Goal: Information Seeking & Learning: Compare options

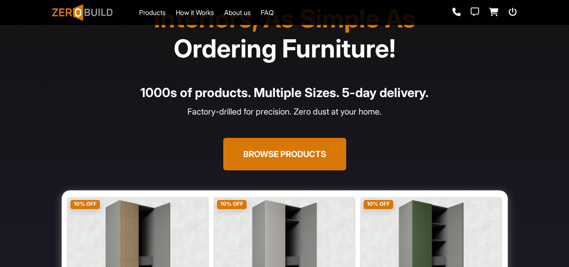
scroll to position [42, 0]
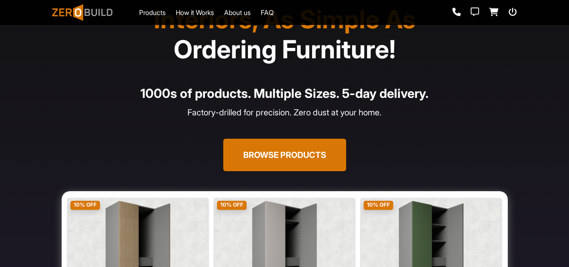
click at [313, 154] on button "Browse Products" at bounding box center [284, 155] width 123 height 33
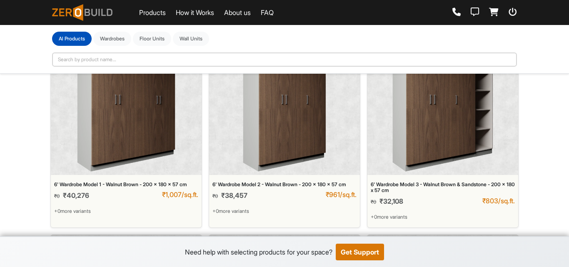
scroll to position [42, 0]
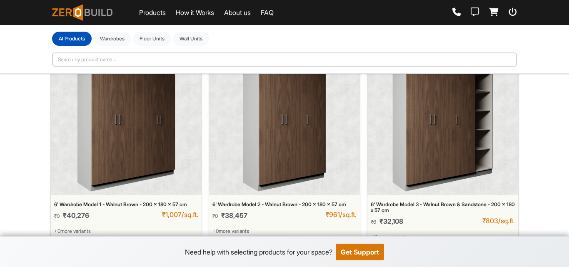
click at [449, 176] on img at bounding box center [443, 122] width 101 height 139
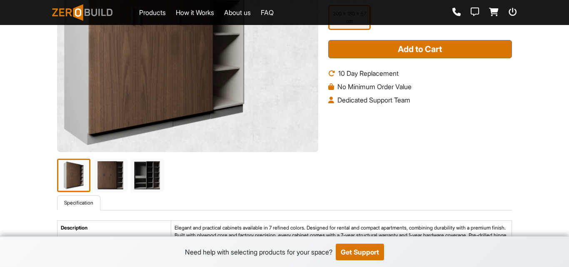
scroll to position [167, 0]
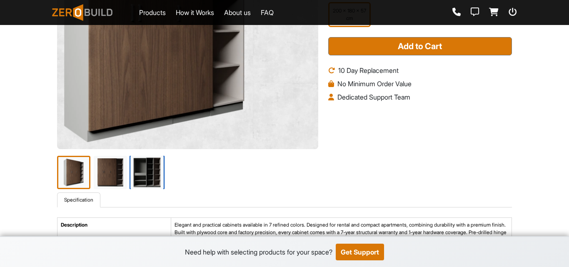
click at [147, 175] on img at bounding box center [147, 172] width 35 height 35
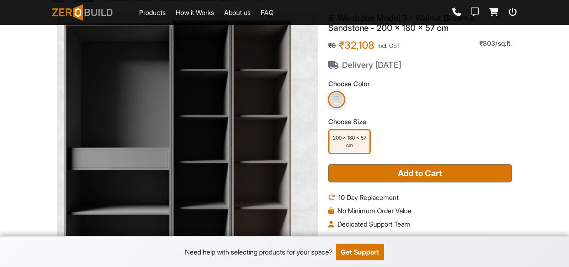
scroll to position [0, 0]
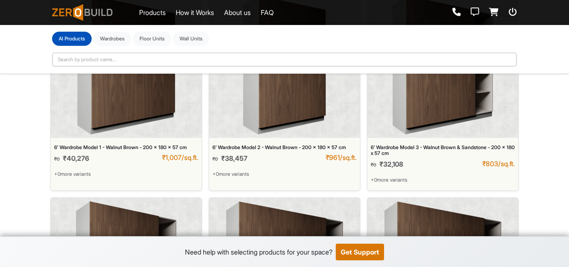
scroll to position [125, 0]
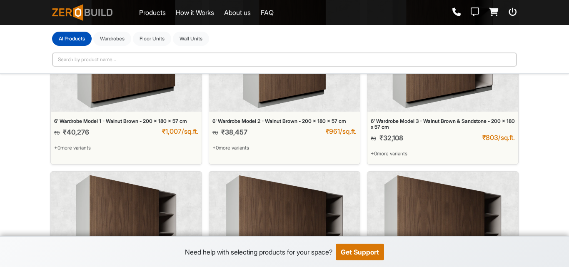
click at [316, 102] on img at bounding box center [284, 38] width 83 height 139
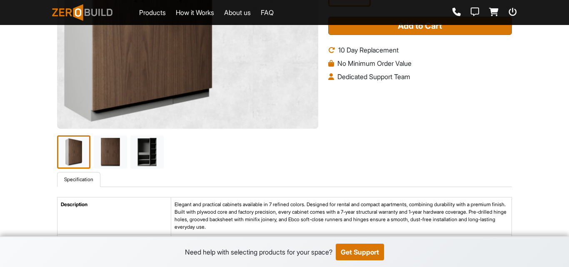
scroll to position [208, 0]
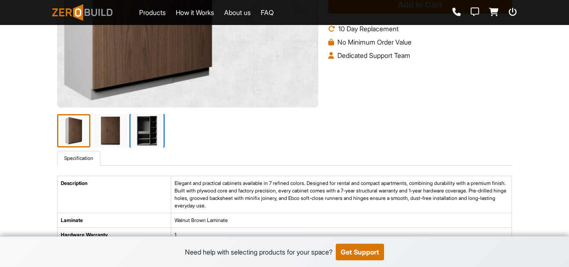
click at [153, 140] on img at bounding box center [147, 130] width 35 height 35
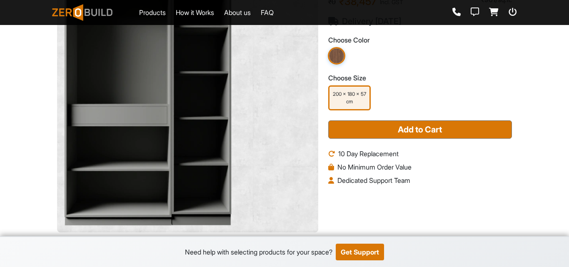
scroll to position [0, 0]
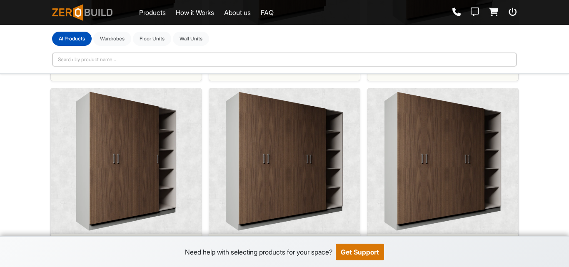
scroll to position [250, 0]
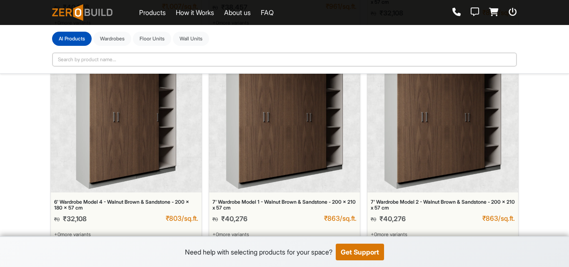
click at [402, 161] on img at bounding box center [443, 119] width 118 height 139
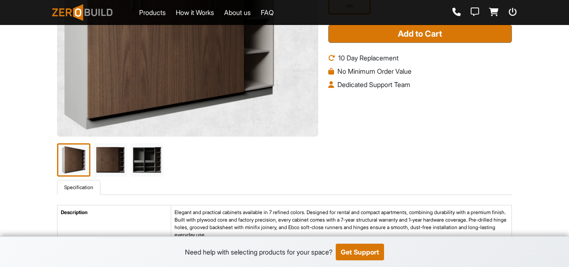
scroll to position [208, 0]
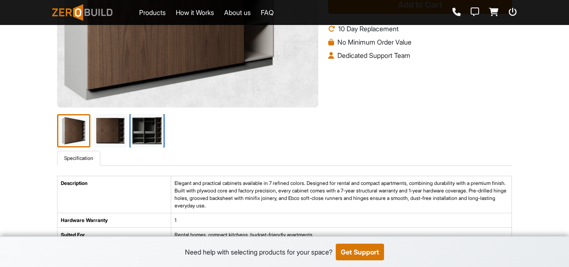
click at [141, 130] on img at bounding box center [147, 130] width 35 height 35
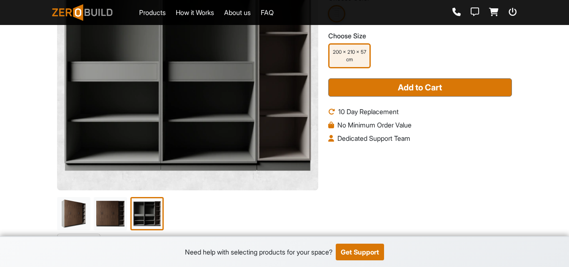
scroll to position [167, 0]
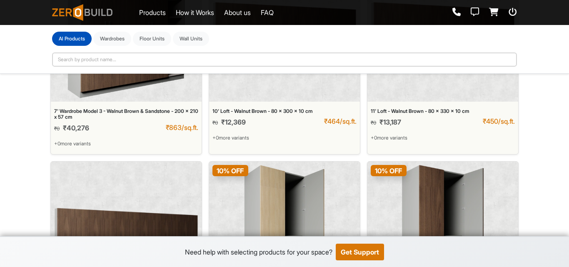
scroll to position [542, 0]
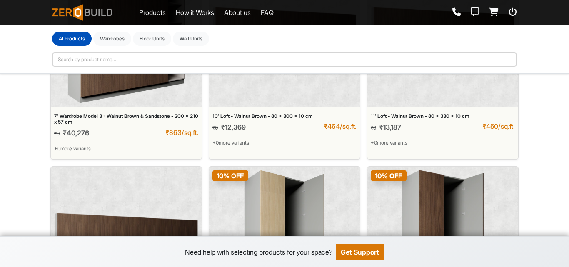
click at [147, 201] on img at bounding box center [126, 239] width 144 height 139
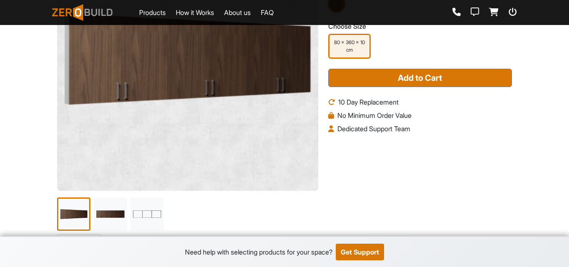
scroll to position [167, 0]
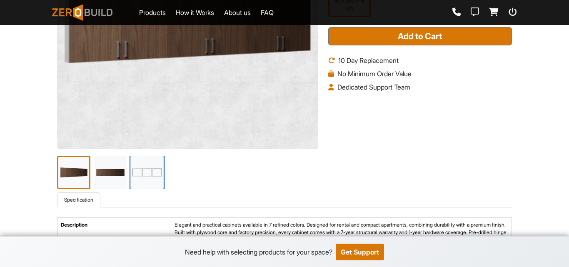
click at [155, 171] on img at bounding box center [147, 172] width 35 height 35
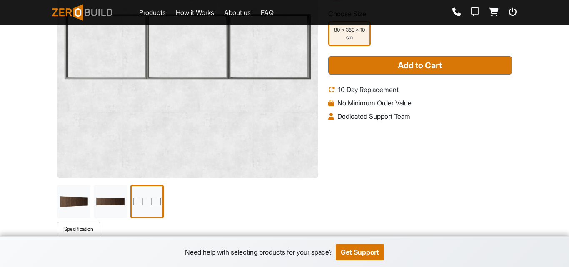
scroll to position [208, 0]
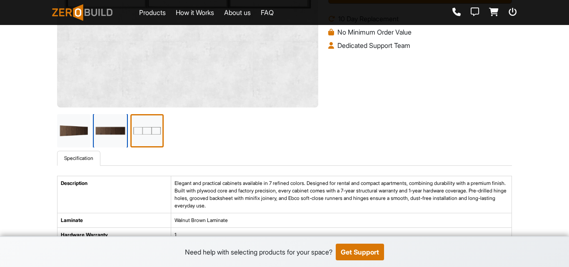
click at [120, 145] on img at bounding box center [110, 130] width 35 height 35
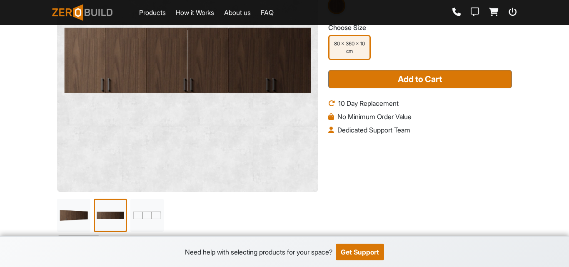
scroll to position [0, 0]
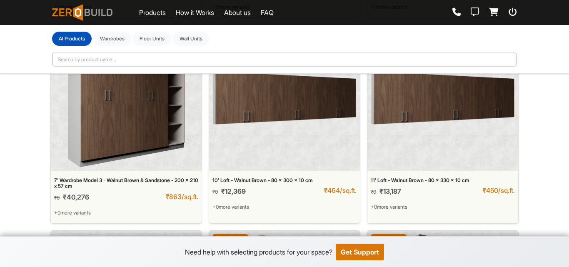
scroll to position [375, 0]
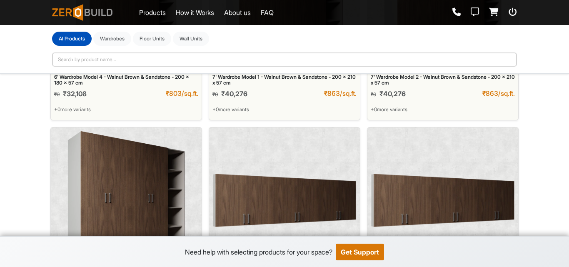
click at [302, 165] on img at bounding box center [285, 200] width 144 height 139
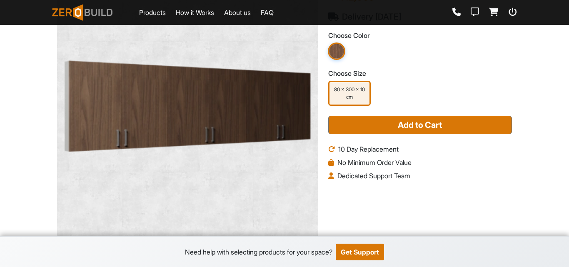
scroll to position [125, 0]
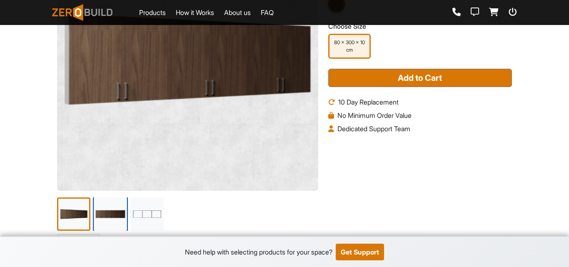
click at [123, 207] on img at bounding box center [110, 214] width 35 height 35
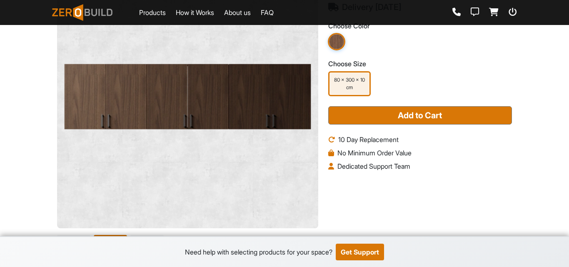
scroll to position [0, 0]
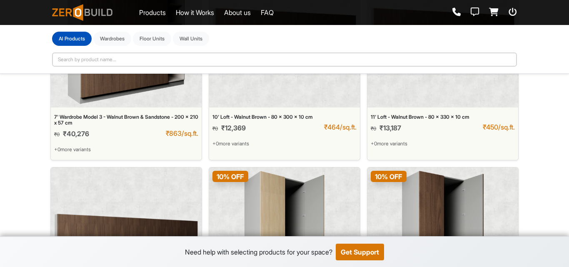
scroll to position [542, 0]
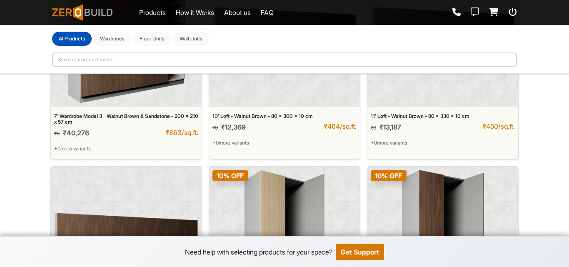
click at [146, 101] on img at bounding box center [127, 33] width 118 height 139
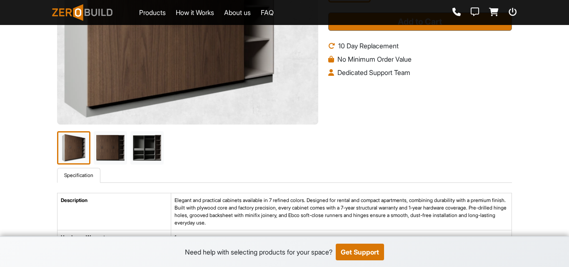
scroll to position [208, 0]
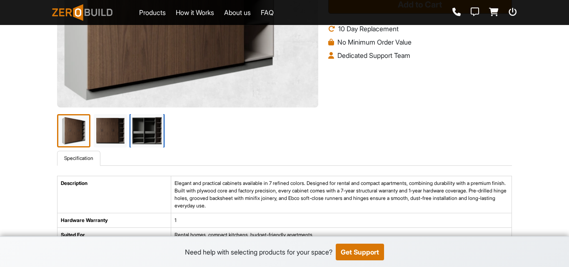
click at [135, 145] on img at bounding box center [147, 130] width 35 height 35
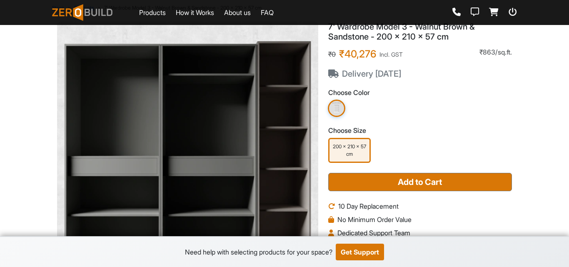
scroll to position [0, 0]
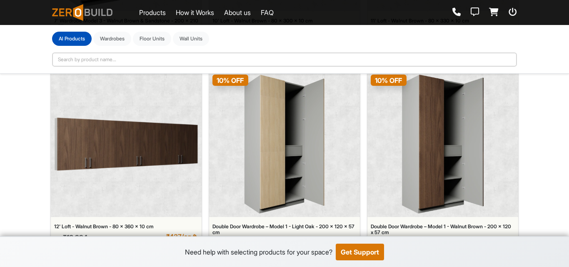
scroll to position [659, 0]
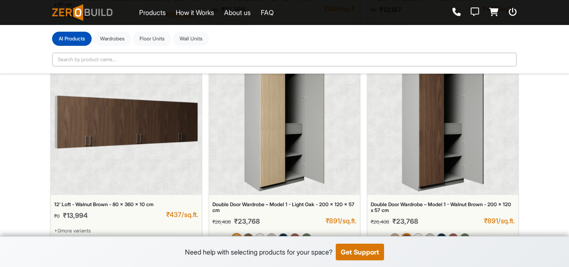
click at [403, 164] on img at bounding box center [443, 122] width 83 height 139
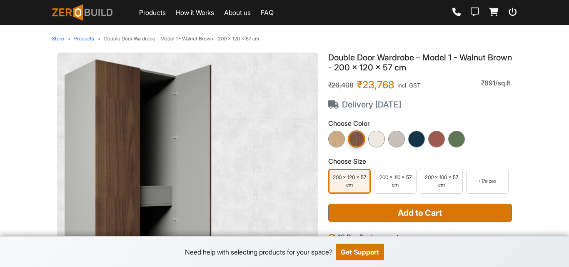
click at [484, 187] on div "+ 17 sizes" at bounding box center [487, 181] width 43 height 25
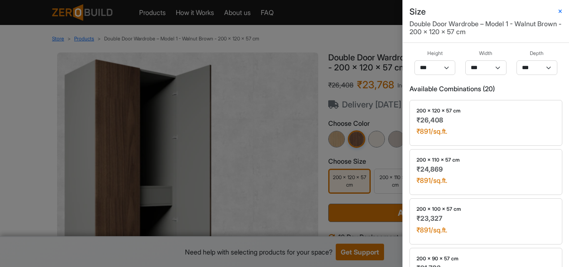
click at [367, 115] on div "Size Double Door Wardrobe – Model 1 - Walnut Brown - 200 x 120 x 57 cm Height *…" at bounding box center [284, 133] width 569 height 267
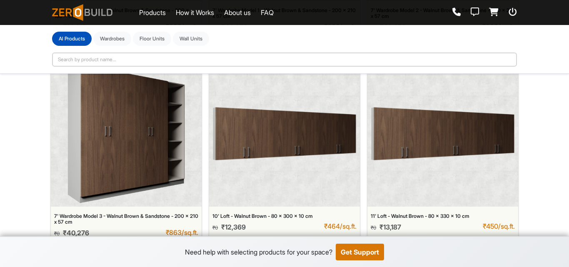
scroll to position [459, 0]
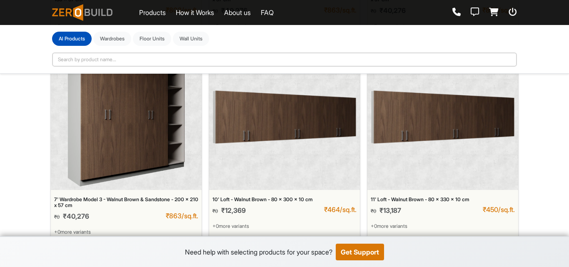
click at [131, 136] on img at bounding box center [127, 117] width 118 height 139
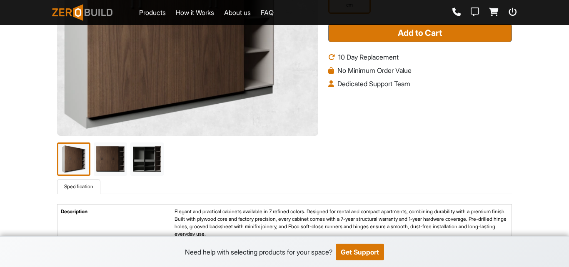
scroll to position [167, 0]
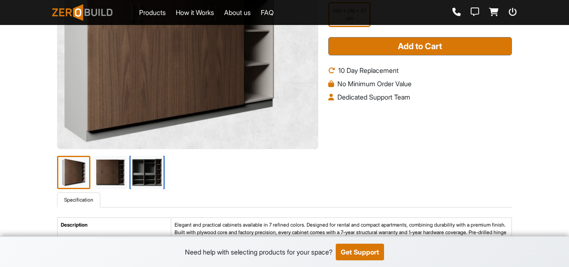
click at [159, 171] on img at bounding box center [147, 172] width 35 height 35
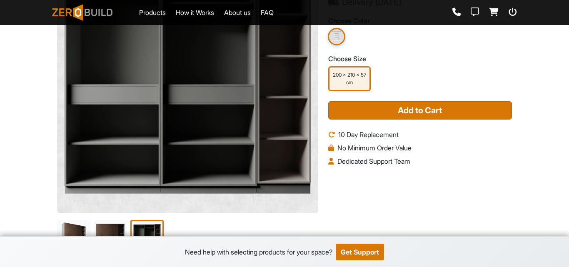
scroll to position [83, 0]
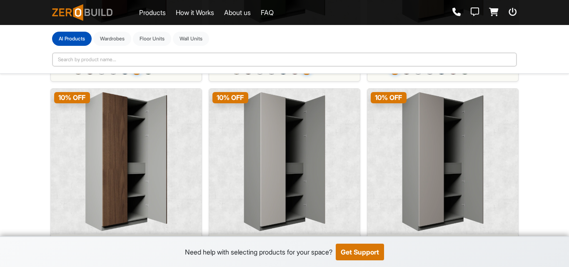
scroll to position [1243, 0]
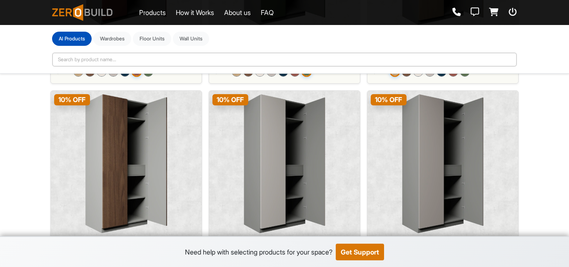
click at [103, 170] on img at bounding box center [126, 163] width 83 height 139
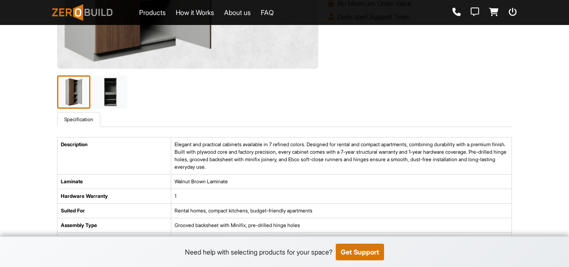
scroll to position [250, 0]
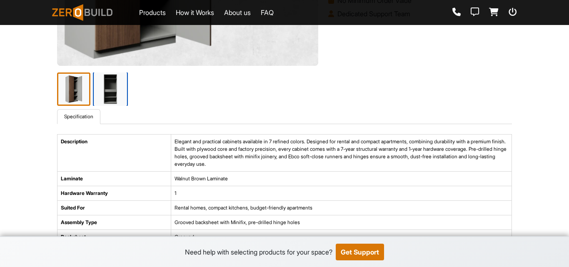
click at [115, 98] on img at bounding box center [110, 89] width 35 height 35
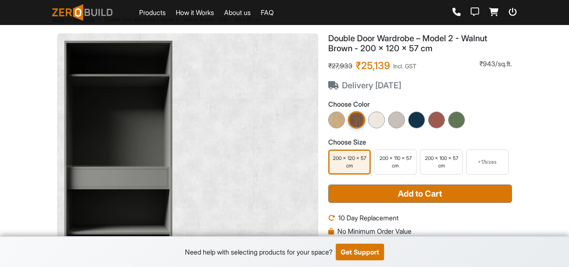
scroll to position [0, 0]
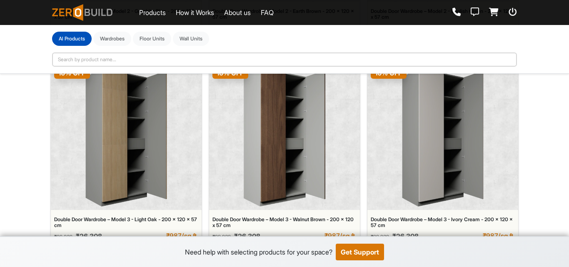
scroll to position [1702, 0]
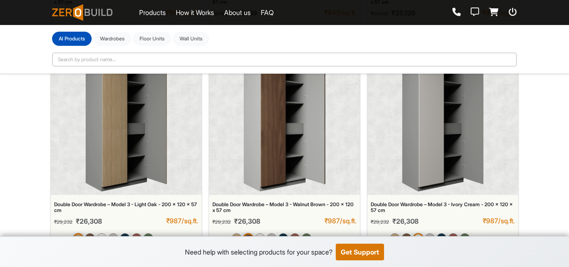
click at [319, 145] on img at bounding box center [284, 122] width 83 height 139
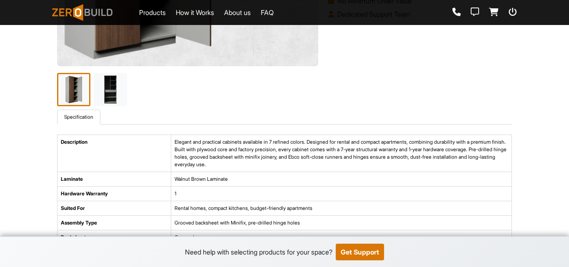
scroll to position [250, 0]
click at [107, 98] on img at bounding box center [110, 89] width 35 height 35
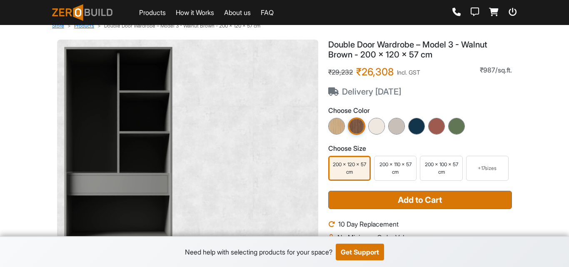
scroll to position [0, 0]
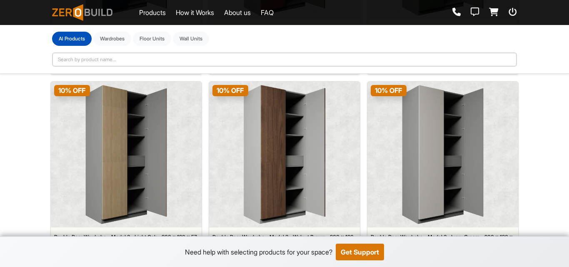
scroll to position [1702, 0]
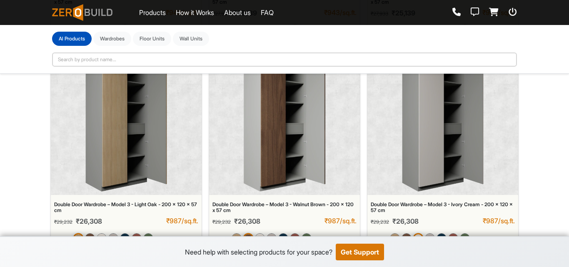
click at [253, 167] on img at bounding box center [284, 122] width 83 height 139
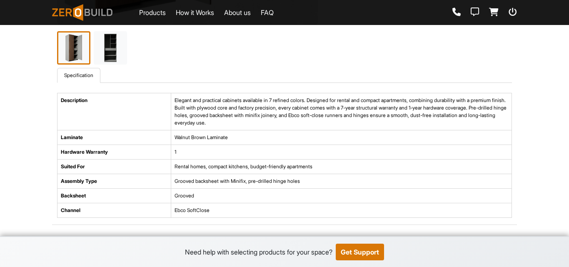
scroll to position [292, 0]
drag, startPoint x: 195, startPoint y: 197, endPoint x: 195, endPoint y: 201, distance: 4.6
click at [195, 201] on td "Grooved" at bounding box center [341, 195] width 341 height 15
click at [241, 179] on td "Grooved backsheet with Minifix, pre-drilled hinge holes" at bounding box center [341, 181] width 341 height 15
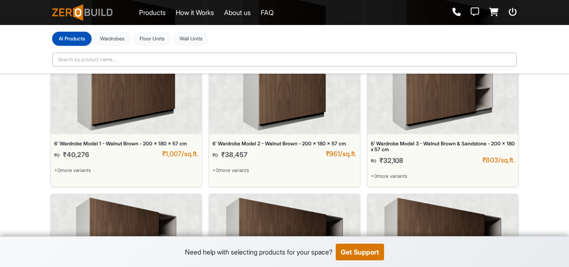
scroll to position [83, 0]
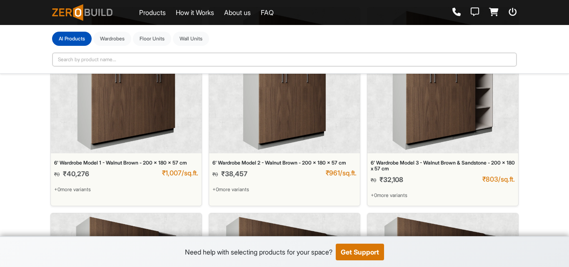
click at [416, 150] on img at bounding box center [443, 80] width 101 height 139
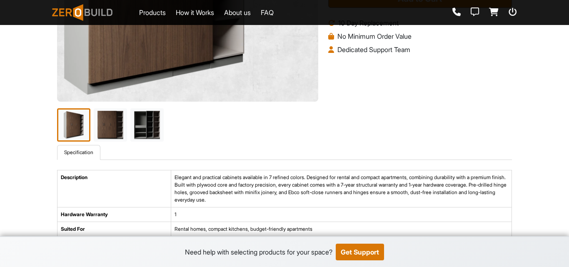
scroll to position [208, 0]
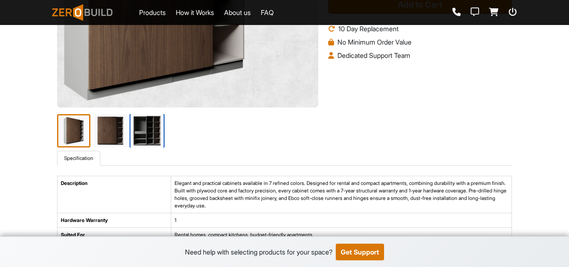
click at [143, 138] on img at bounding box center [147, 130] width 35 height 35
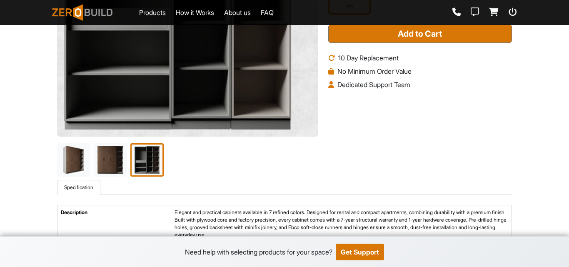
scroll to position [138, 0]
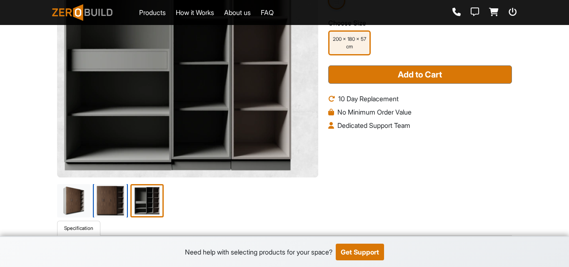
click at [108, 210] on img at bounding box center [110, 200] width 35 height 35
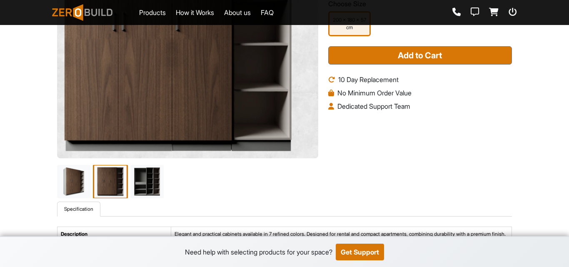
scroll to position [167, 0]
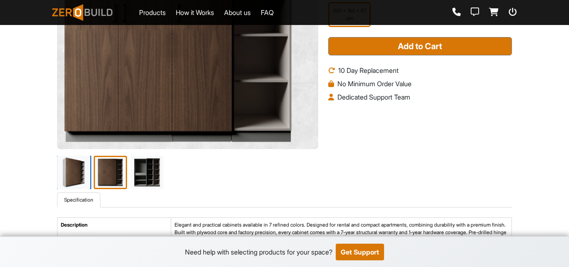
click at [61, 170] on img at bounding box center [73, 172] width 35 height 35
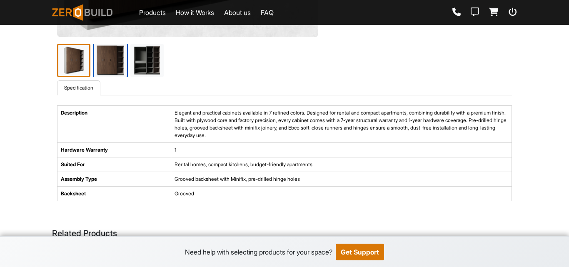
scroll to position [292, 0]
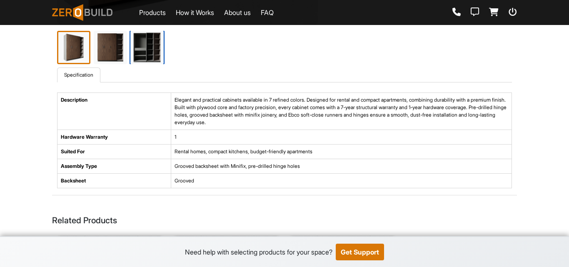
click at [157, 54] on img at bounding box center [147, 47] width 35 height 35
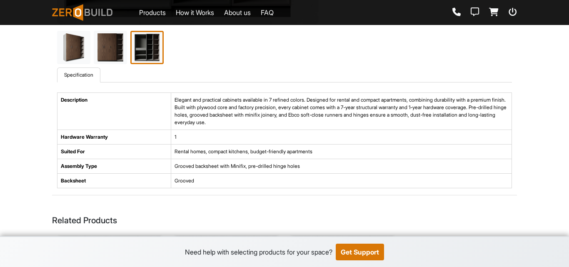
click at [320, 153] on td "Rental homes, compact kitchens, budget-friendly apartments" at bounding box center [341, 152] width 341 height 15
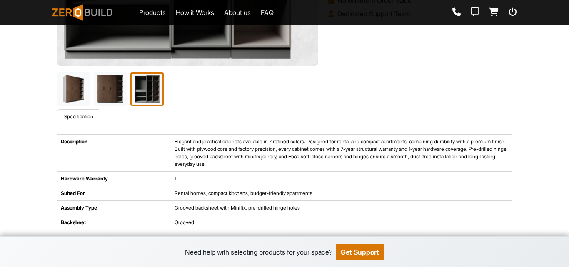
click at [402, 188] on td "Rental homes, compact kitchens, budget-friendly apartments" at bounding box center [341, 193] width 341 height 15
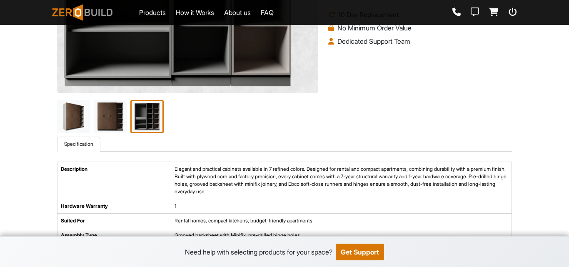
scroll to position [208, 0]
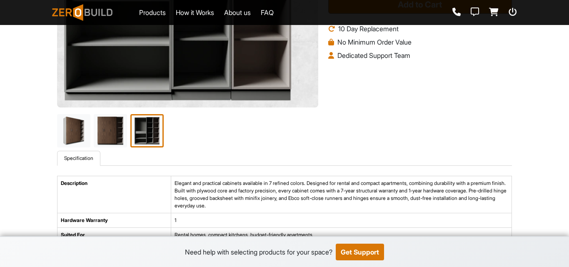
click at [328, 178] on td "Elegant and practical cabinets available in 7 refined colors. Designed for rent…" at bounding box center [341, 194] width 341 height 37
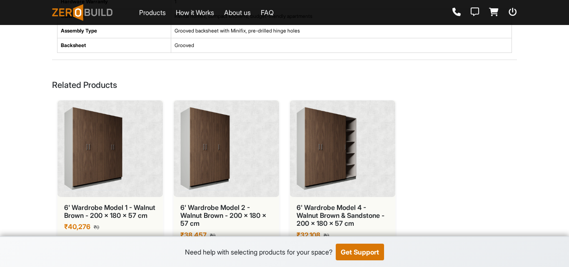
scroll to position [430, 0]
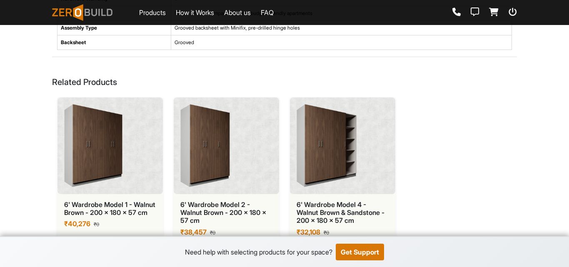
click at [459, 169] on div "6' Wardrobe Model 1 - Walnut Brown - 200 x 180 x 57 cm ₹40,276 ₹0 6' Wardrobe M…" at bounding box center [284, 177] width 465 height 160
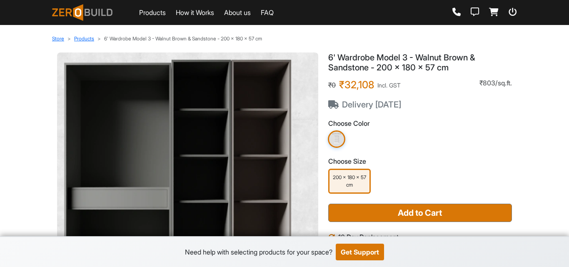
scroll to position [208, 0]
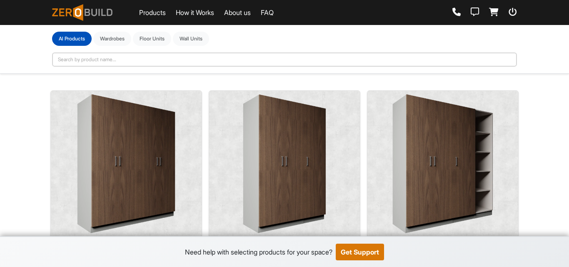
click at [89, 165] on img at bounding box center [126, 163] width 98 height 139
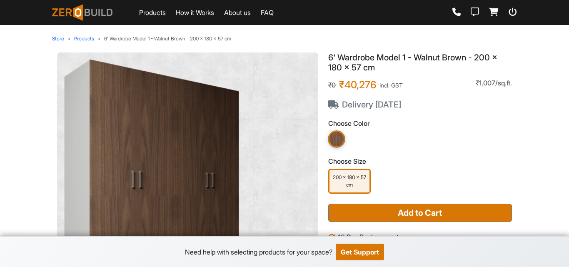
drag, startPoint x: 198, startPoint y: 125, endPoint x: 418, endPoint y: 158, distance: 222.1
click at [418, 158] on h3 "Choose Size" at bounding box center [420, 162] width 184 height 8
click at [207, 143] on img at bounding box center [152, 184] width 176 height 250
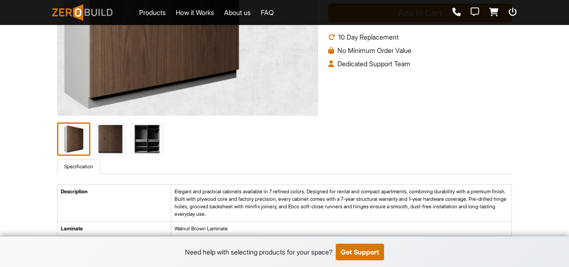
scroll to position [208, 0]
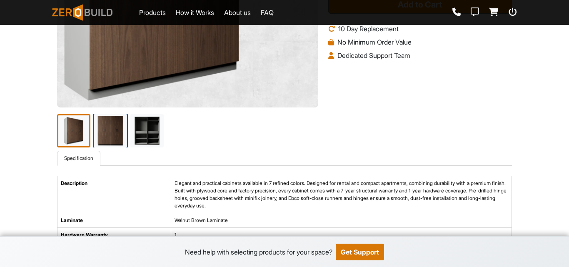
click at [118, 135] on img at bounding box center [110, 130] width 35 height 35
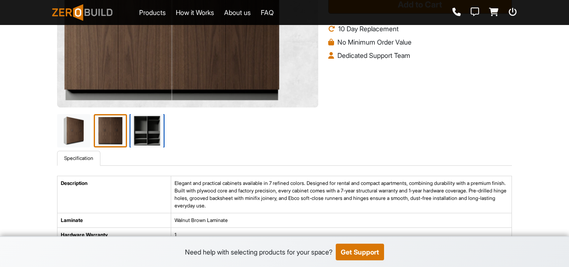
click at [146, 123] on img at bounding box center [147, 130] width 35 height 35
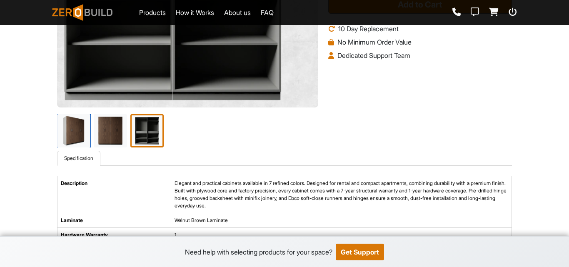
click at [76, 132] on img at bounding box center [73, 130] width 35 height 35
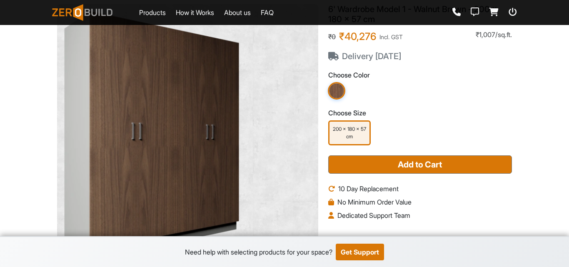
scroll to position [42, 0]
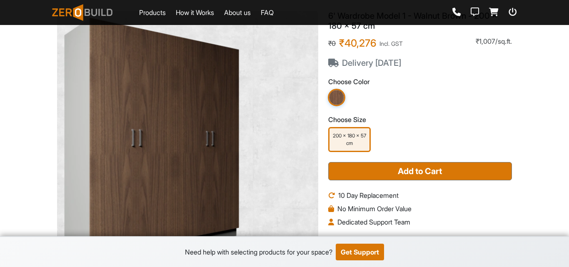
click at [173, 117] on img at bounding box center [152, 143] width 176 height 250
click at [366, 253] on button "Get Support" at bounding box center [360, 252] width 48 height 17
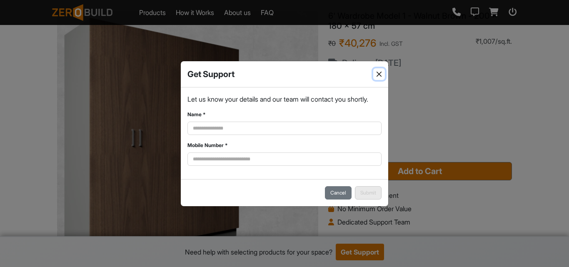
click at [378, 72] on button "Close" at bounding box center [380, 74] width 12 height 12
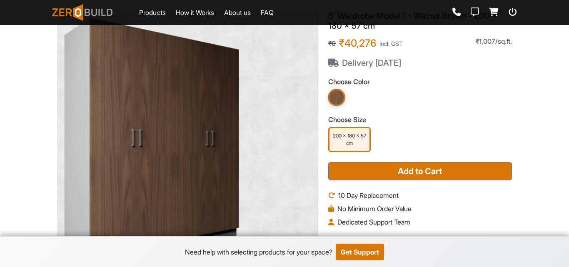
click at [228, 163] on img at bounding box center [152, 143] width 176 height 250
drag, startPoint x: 348, startPoint y: 93, endPoint x: 343, endPoint y: 94, distance: 5.1
click at [346, 93] on div at bounding box center [420, 97] width 184 height 17
click at [342, 94] on img at bounding box center [337, 98] width 18 height 18
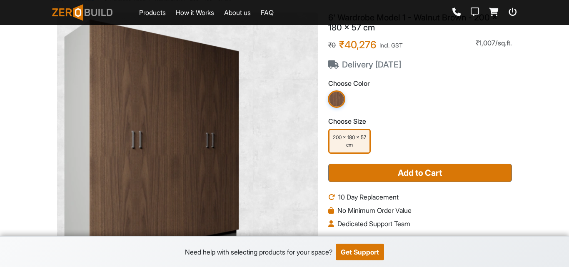
scroll to position [42, 0]
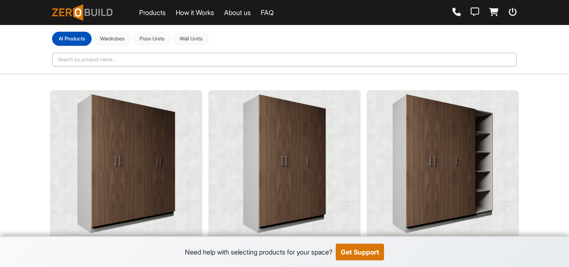
click at [280, 147] on img at bounding box center [284, 163] width 83 height 139
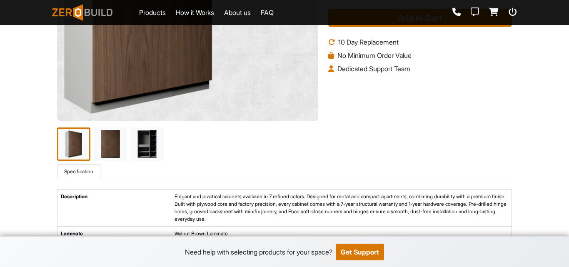
scroll to position [208, 0]
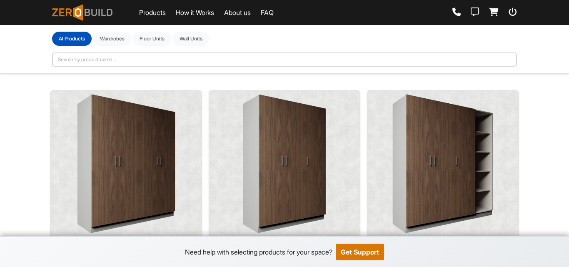
click at [147, 148] on img at bounding box center [126, 163] width 98 height 139
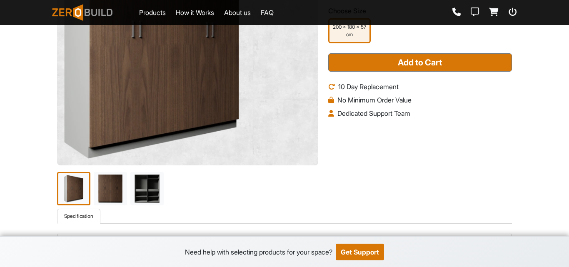
scroll to position [167, 0]
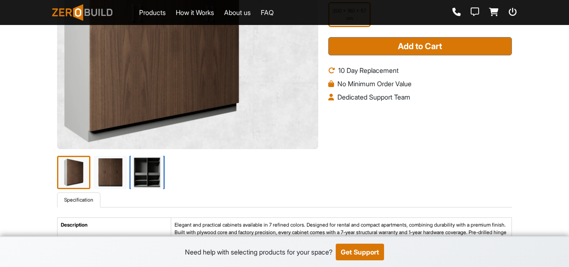
click at [134, 179] on img at bounding box center [147, 172] width 35 height 35
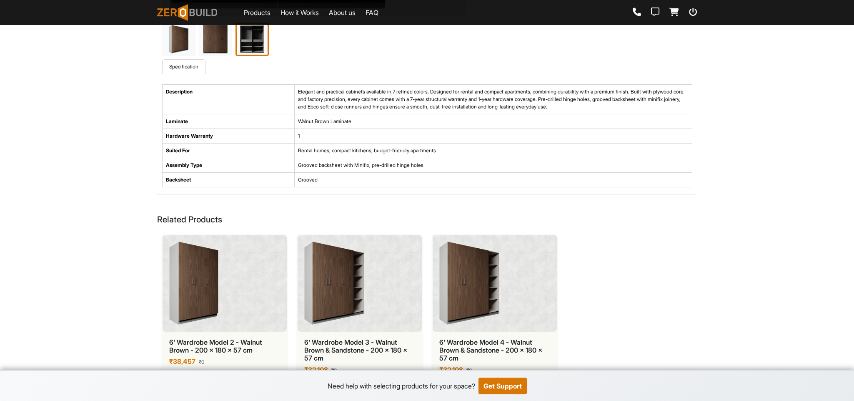
scroll to position [306, 0]
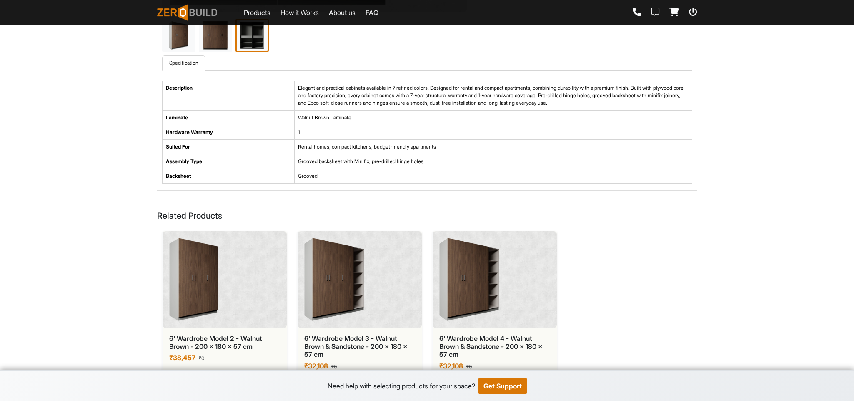
click at [259, 267] on div at bounding box center [225, 279] width 124 height 97
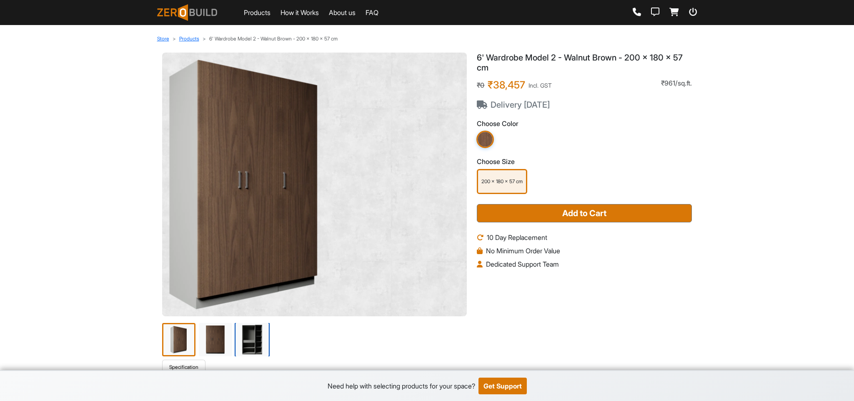
click at [238, 267] on img at bounding box center [252, 339] width 35 height 35
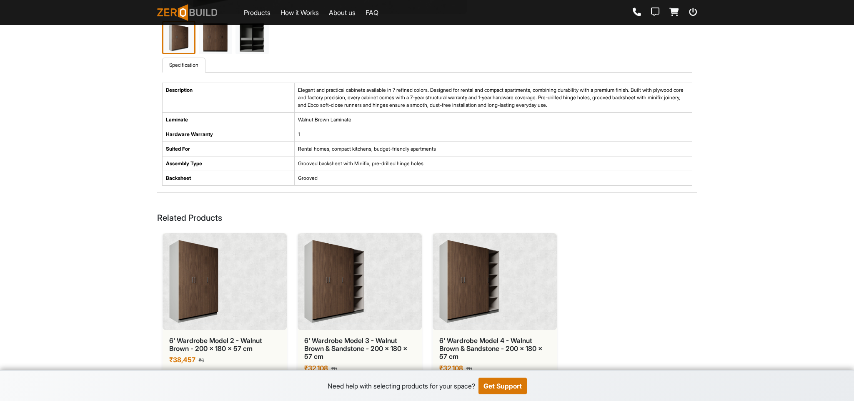
scroll to position [306, 0]
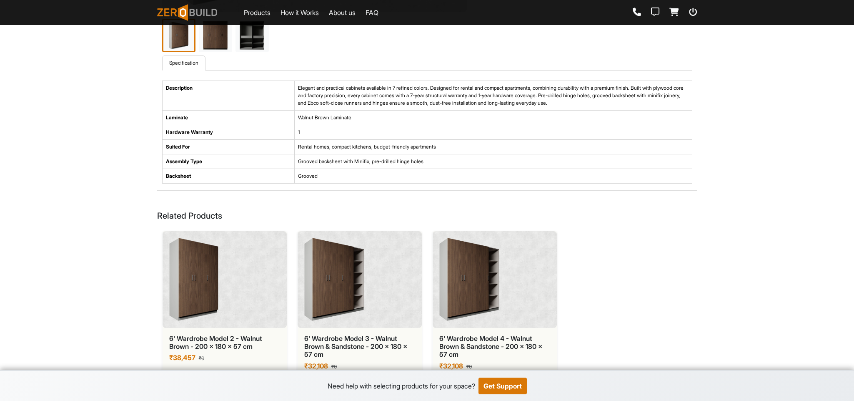
click at [179, 261] on img at bounding box center [194, 279] width 50 height 83
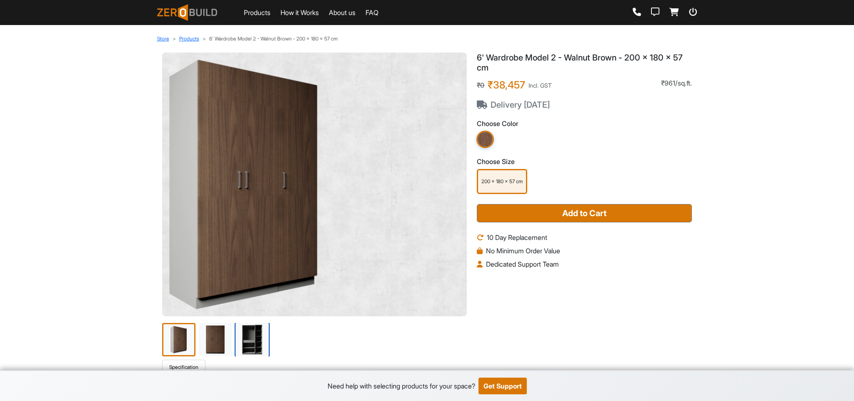
click at [256, 267] on img at bounding box center [252, 339] width 35 height 35
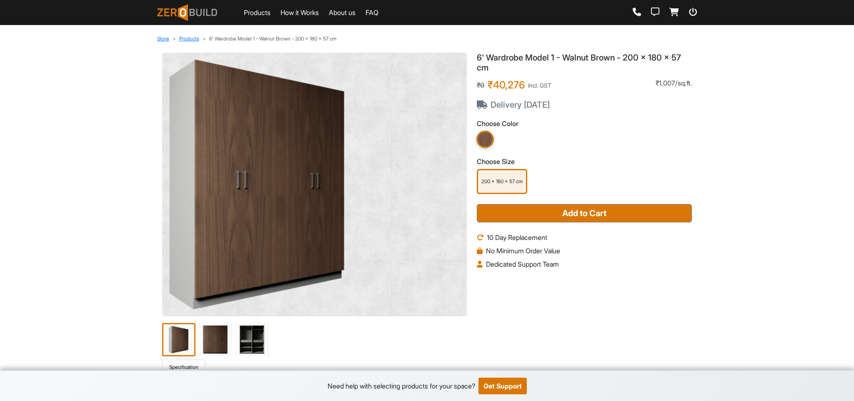
scroll to position [306, 0]
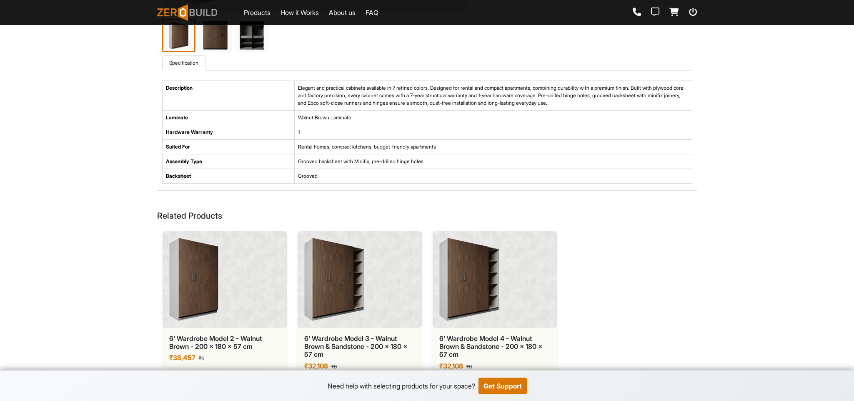
click at [569, 267] on div "6' Wardrobe Model 2 - Walnut Brown - 200 x 180 x 57 cm ₹38,457 ₹0 6' Wardrobe M…" at bounding box center [427, 311] width 540 height 160
click at [128, 243] on main "Store Products 6' Wardrobe Model 1 - Walnut Brown - 200 x 180 x 57 cm 6' Wardro…" at bounding box center [427, 48] width 854 height 704
click at [258, 174] on td "Backsheet" at bounding box center [228, 176] width 133 height 15
click at [389, 267] on div at bounding box center [360, 279] width 124 height 97
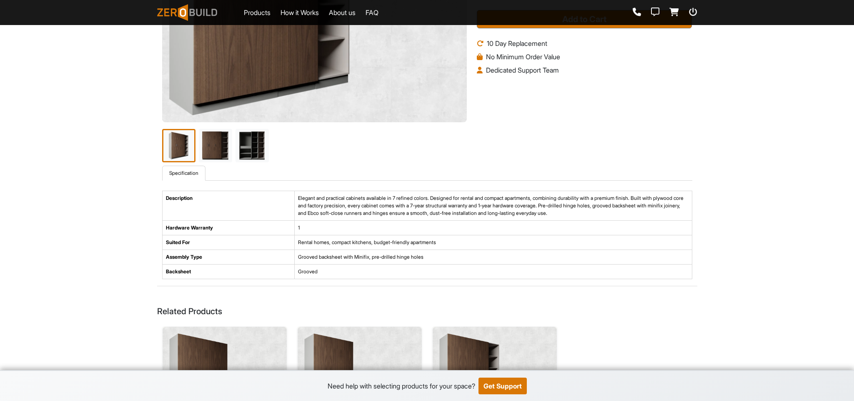
scroll to position [291, 0]
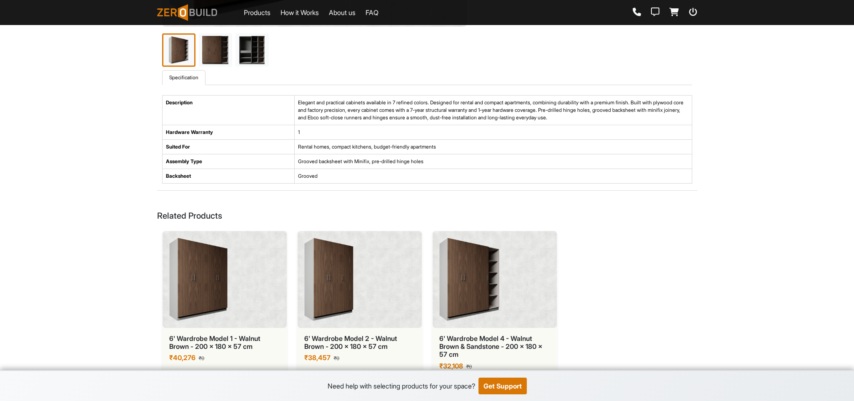
click at [358, 267] on div at bounding box center [360, 279] width 124 height 97
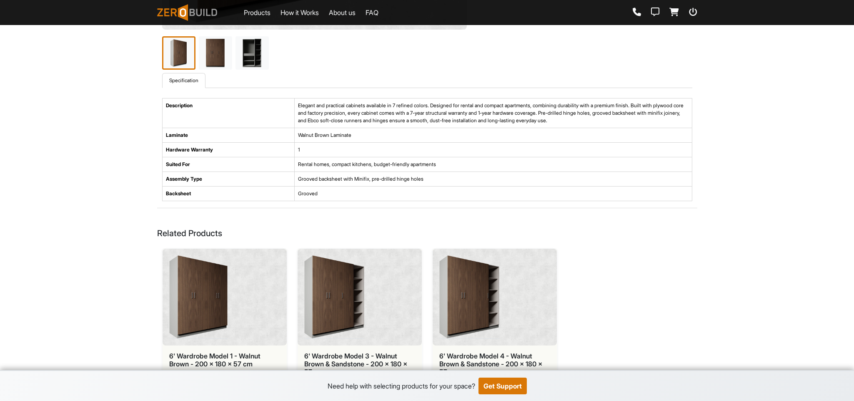
scroll to position [306, 0]
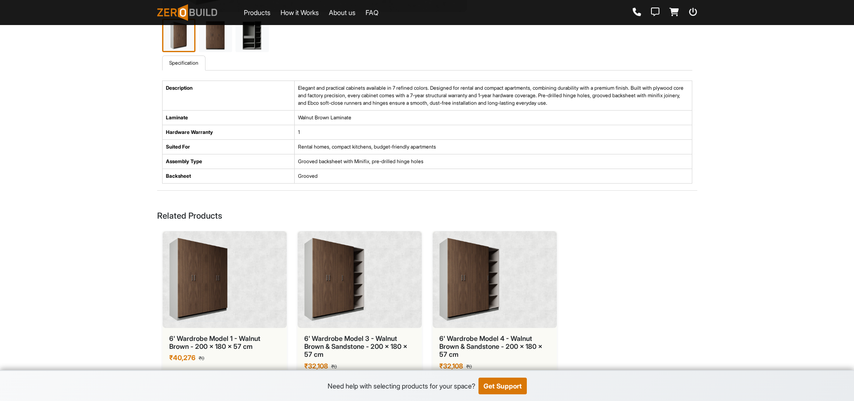
click at [335, 267] on img at bounding box center [334, 279] width 60 height 83
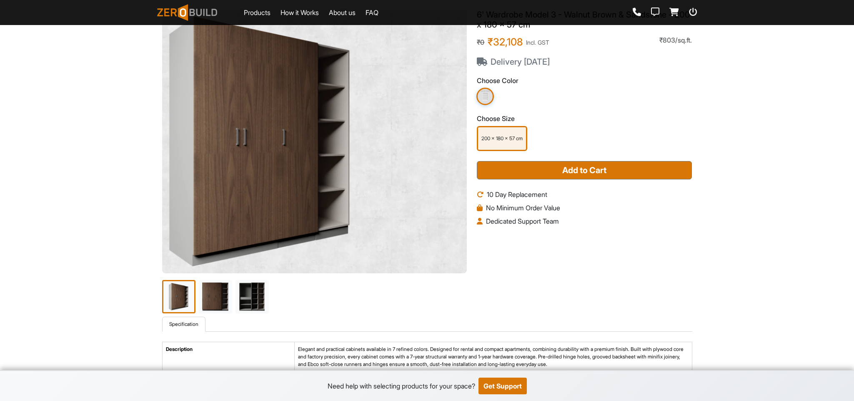
scroll to position [63, 0]
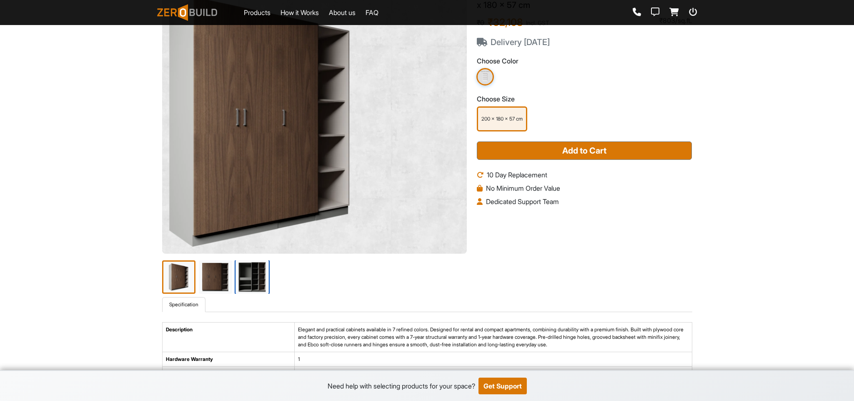
click at [252, 267] on img at bounding box center [252, 276] width 35 height 35
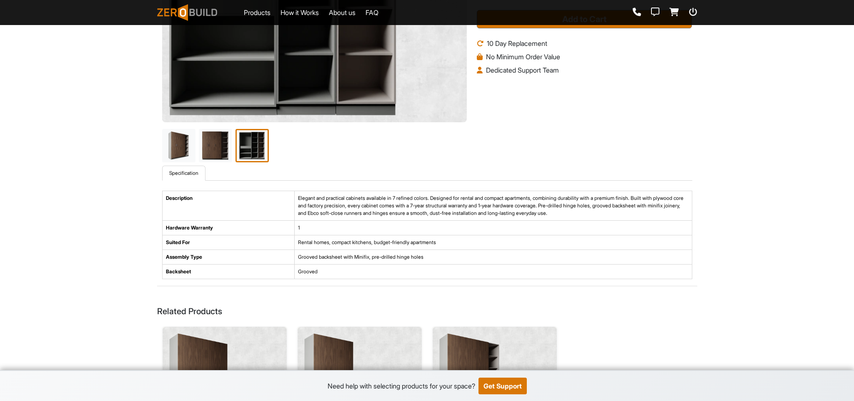
scroll to position [291, 0]
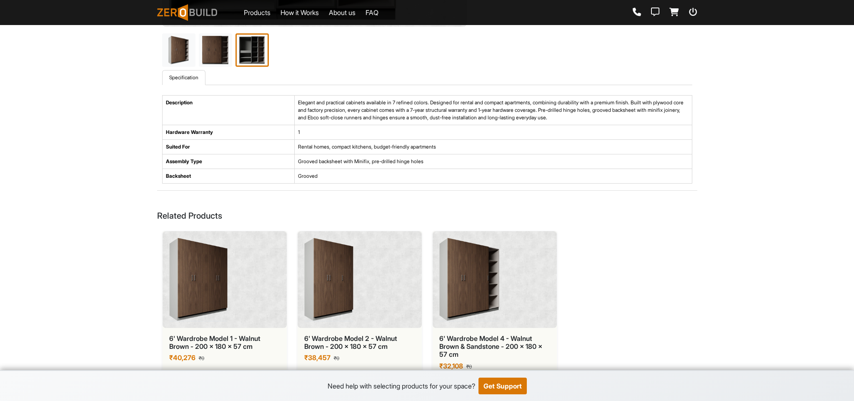
click at [518, 267] on div at bounding box center [495, 279] width 124 height 97
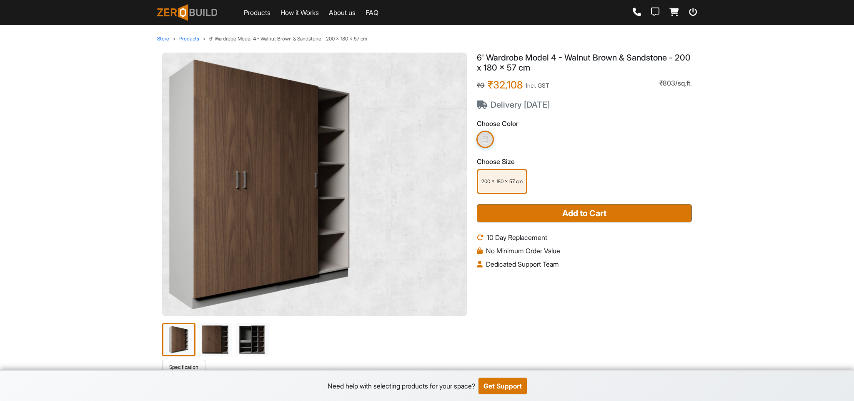
click at [359, 258] on div at bounding box center [314, 184] width 305 height 263
click at [274, 228] on img at bounding box center [259, 184] width 181 height 250
click at [223, 267] on img at bounding box center [215, 339] width 35 height 35
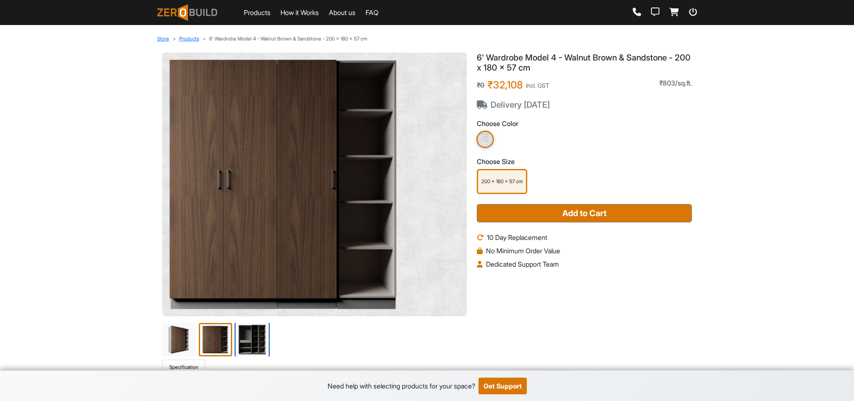
click at [243, 267] on img at bounding box center [252, 339] width 35 height 35
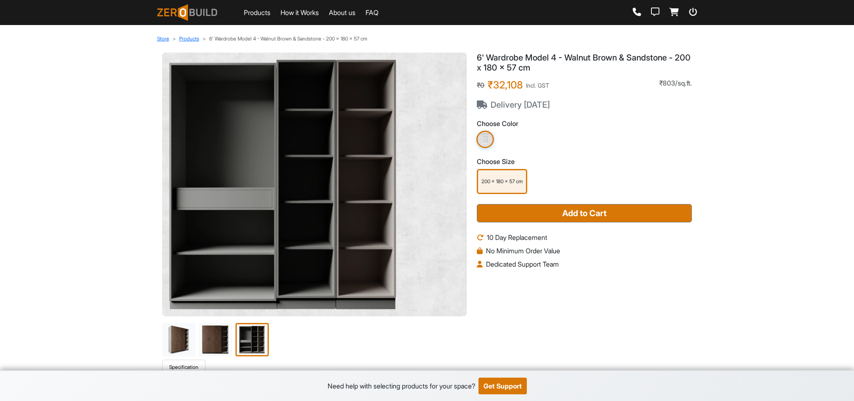
click at [393, 267] on img at bounding box center [283, 184] width 228 height 250
click at [201, 267] on img at bounding box center [215, 339] width 35 height 35
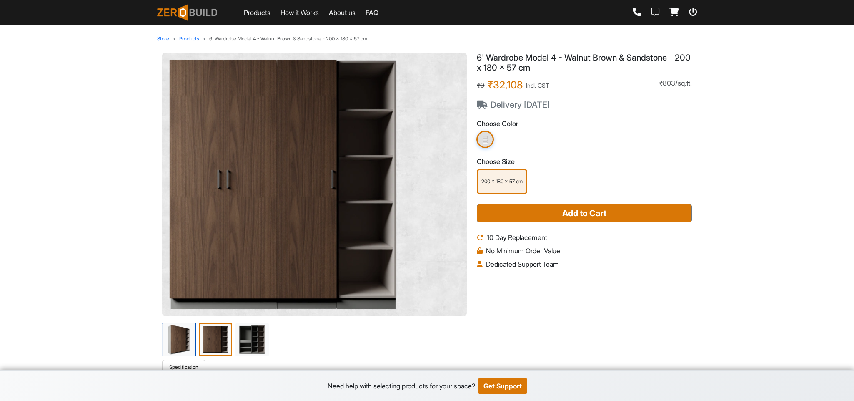
click at [183, 267] on img at bounding box center [178, 339] width 35 height 35
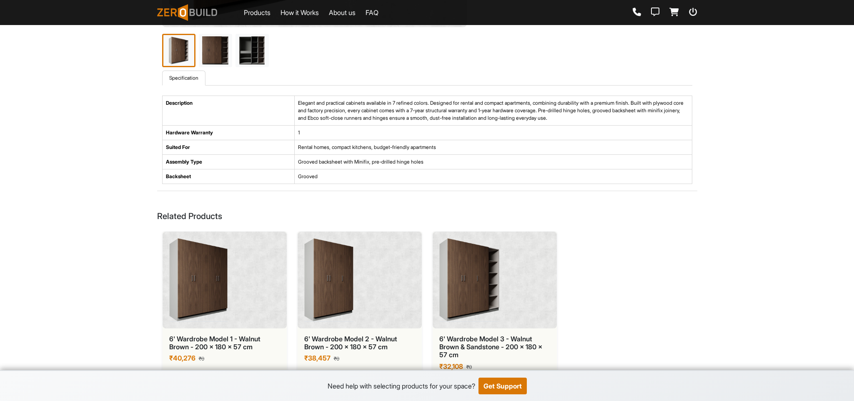
scroll to position [291, 0]
click at [521, 267] on div at bounding box center [495, 279] width 124 height 97
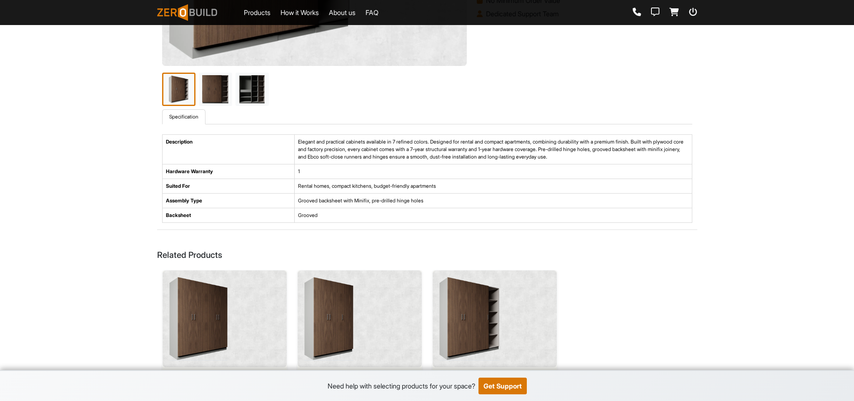
scroll to position [291, 0]
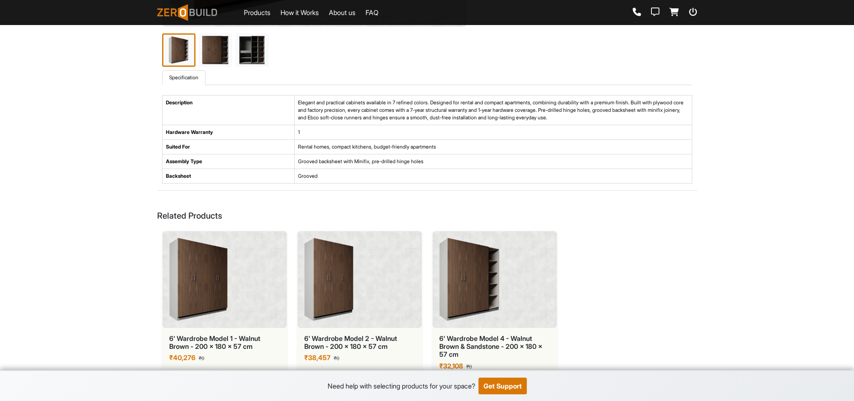
click at [493, 267] on img at bounding box center [469, 279] width 60 height 83
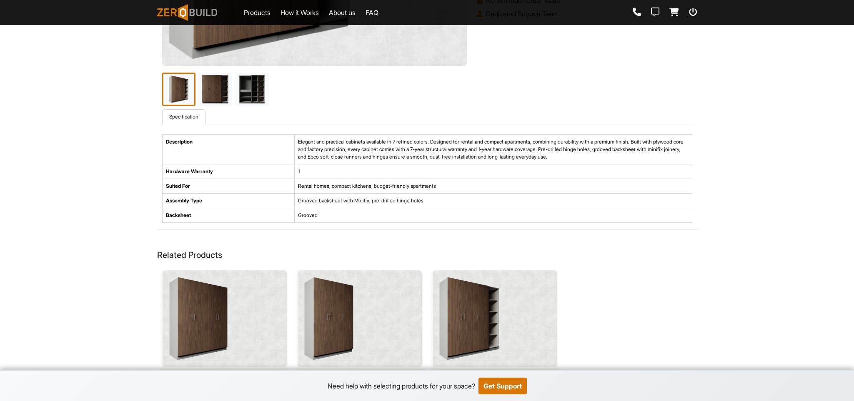
scroll to position [291, 0]
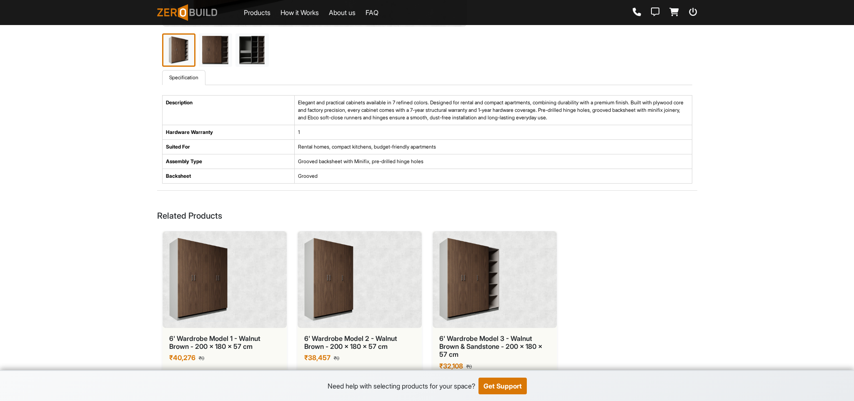
click at [459, 267] on img at bounding box center [469, 279] width 60 height 83
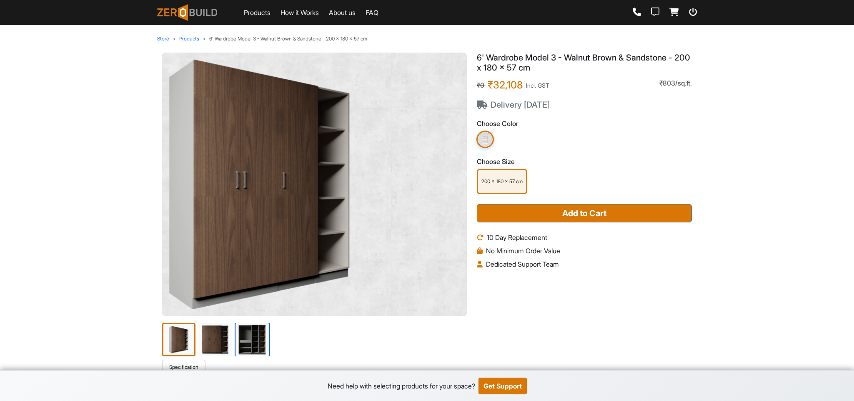
click at [252, 267] on img at bounding box center [252, 339] width 35 height 35
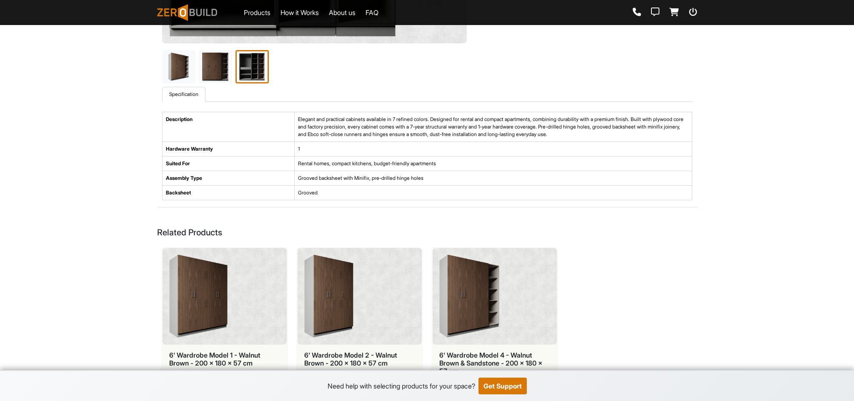
scroll to position [291, 0]
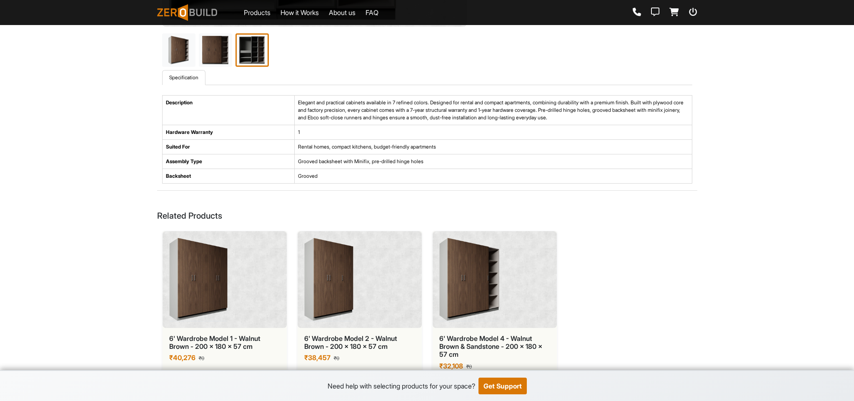
click at [519, 267] on div at bounding box center [495, 279] width 124 height 97
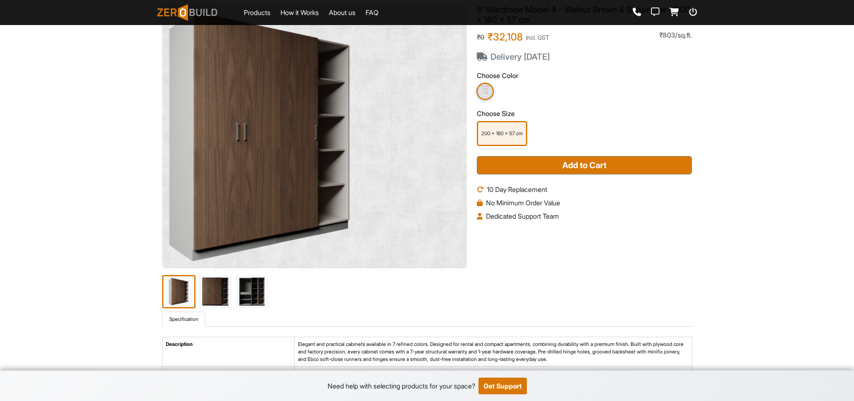
scroll to position [188, 0]
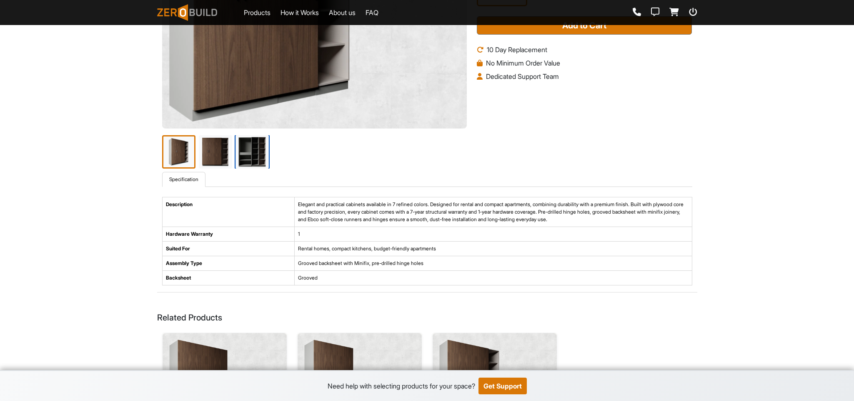
click at [262, 149] on img at bounding box center [252, 151] width 35 height 35
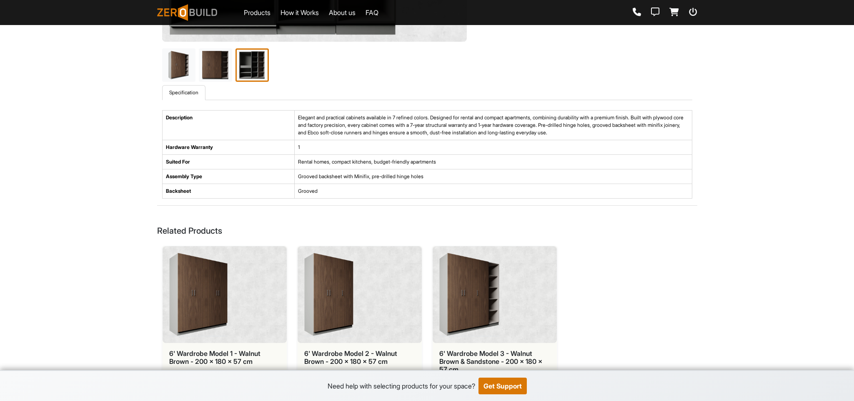
scroll to position [291, 0]
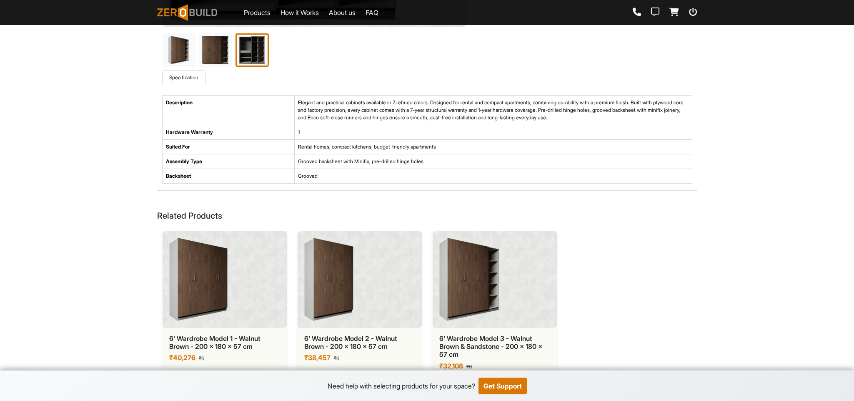
click at [496, 267] on img at bounding box center [469, 279] width 60 height 83
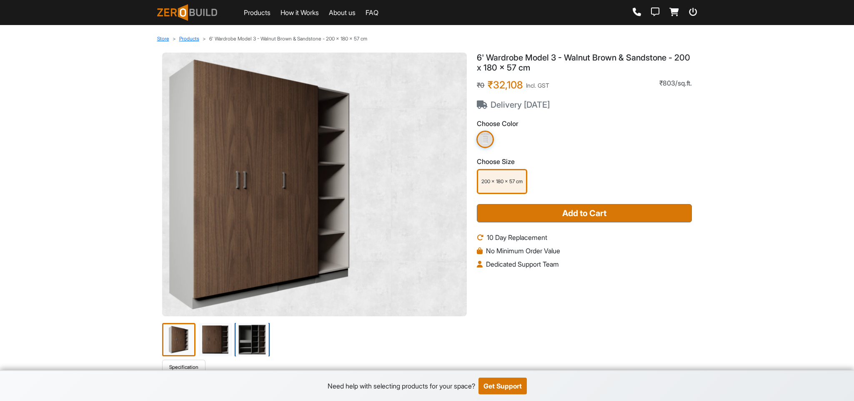
click at [249, 267] on img at bounding box center [252, 339] width 35 height 35
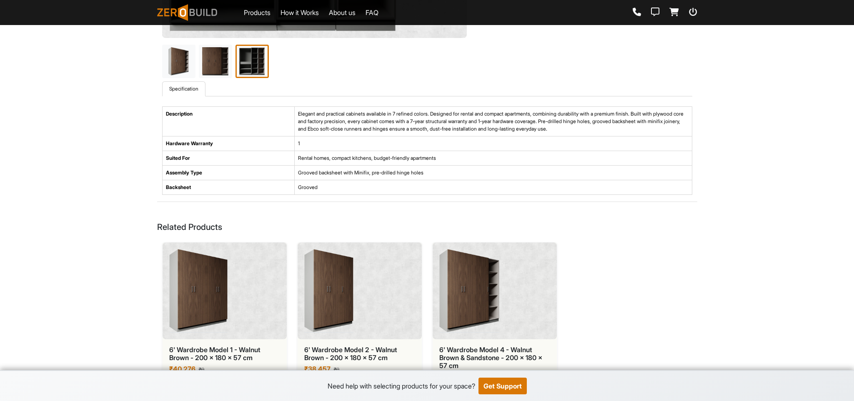
scroll to position [291, 0]
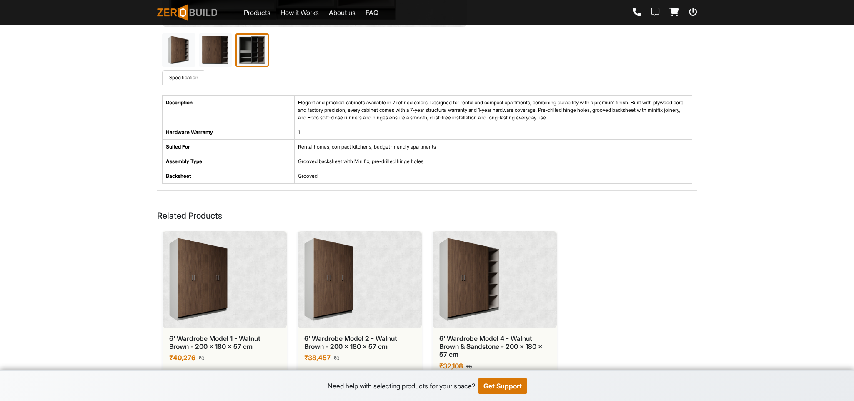
click at [480, 267] on img at bounding box center [469, 279] width 60 height 83
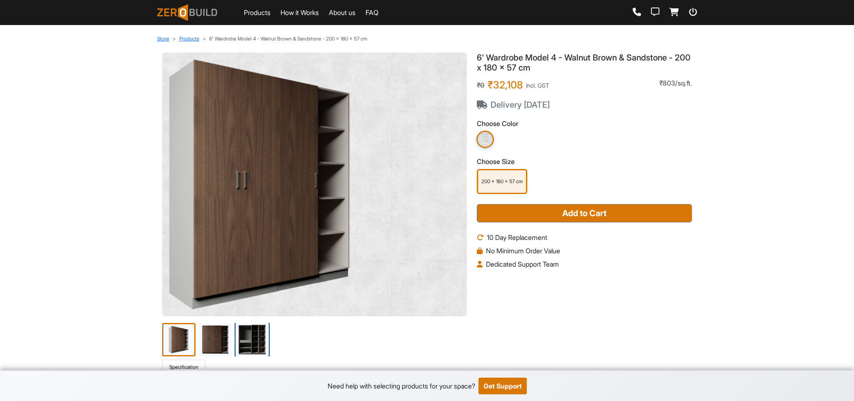
click at [258, 267] on img at bounding box center [252, 339] width 35 height 35
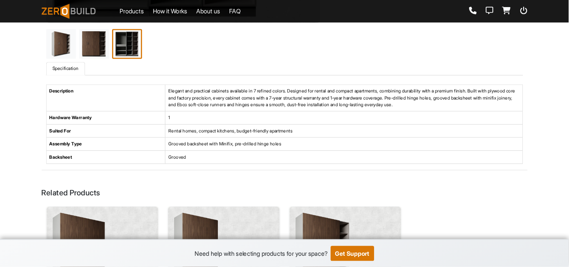
scroll to position [291, 0]
